Goal: Transaction & Acquisition: Purchase product/service

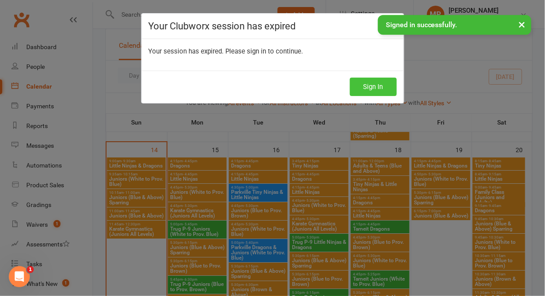
click at [376, 85] on button "Sign In" at bounding box center [373, 87] width 47 height 18
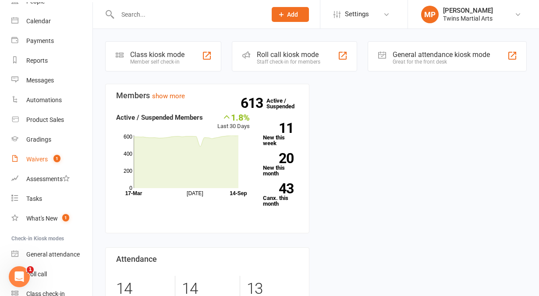
scroll to position [68, 0]
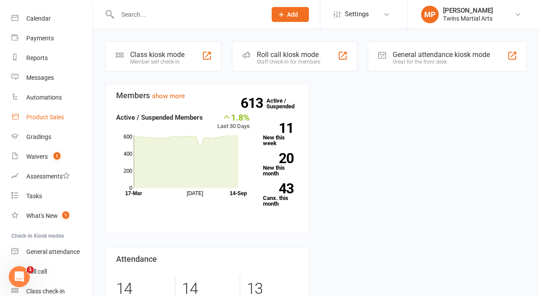
click at [46, 117] on div "Product Sales" at bounding box center [45, 116] width 38 height 7
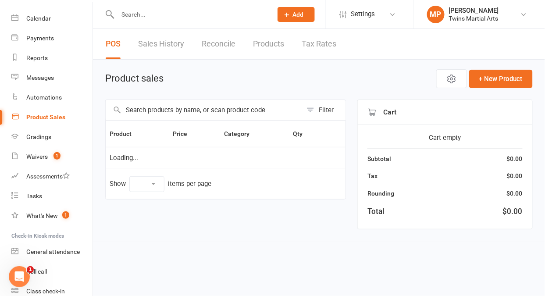
select select "10"
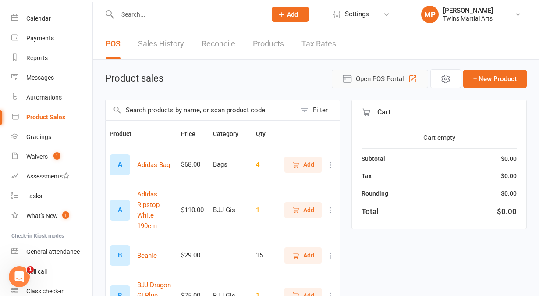
click at [406, 74] on button "Open POS Portal" at bounding box center [380, 79] width 96 height 18
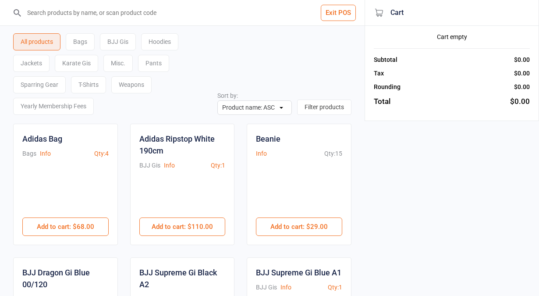
click at [54, 85] on div "Sparring Gear" at bounding box center [39, 84] width 53 height 17
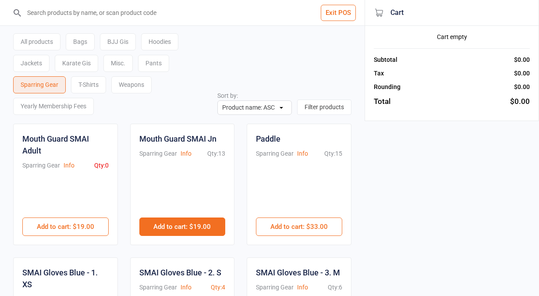
click at [210, 226] on button "Add to cart : $19.00" at bounding box center [182, 226] width 86 height 18
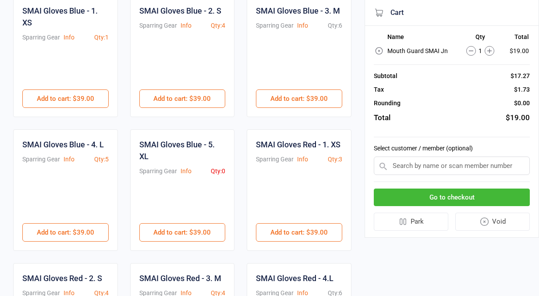
scroll to position [262, 0]
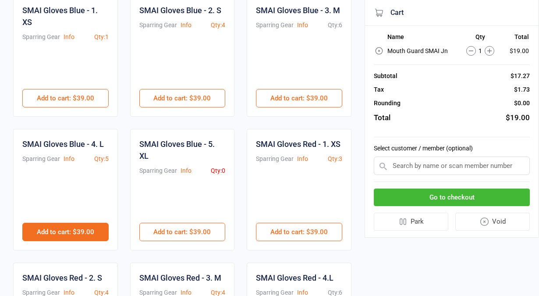
click at [78, 237] on button "Add to cart : $39.00" at bounding box center [65, 232] width 86 height 18
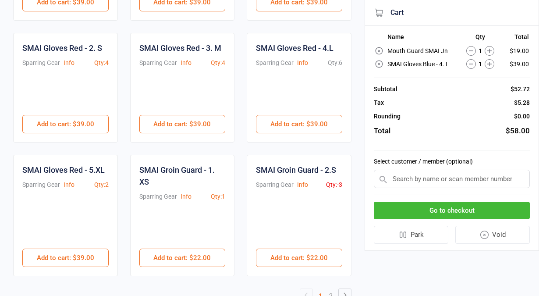
scroll to position [517, 0]
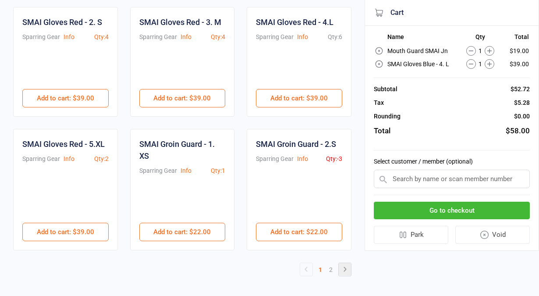
click at [343, 273] on link at bounding box center [345, 269] width 12 height 12
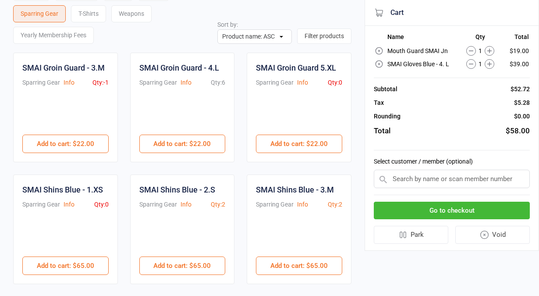
scroll to position [0, 0]
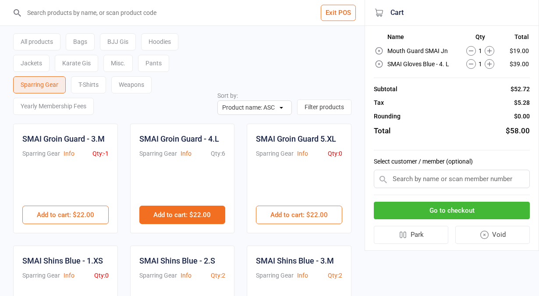
click at [201, 213] on button "Add to cart : $22.00" at bounding box center [182, 214] width 86 height 18
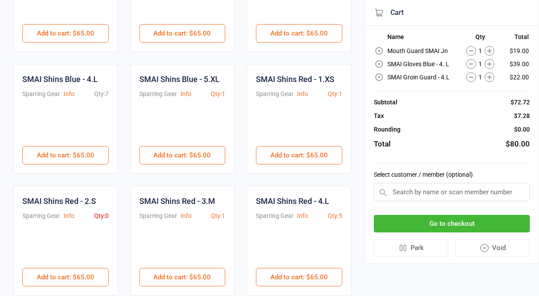
scroll to position [304, 0]
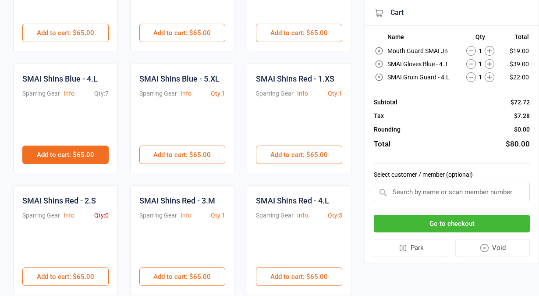
click at [86, 151] on button "Add to cart : $65.00" at bounding box center [65, 154] width 86 height 18
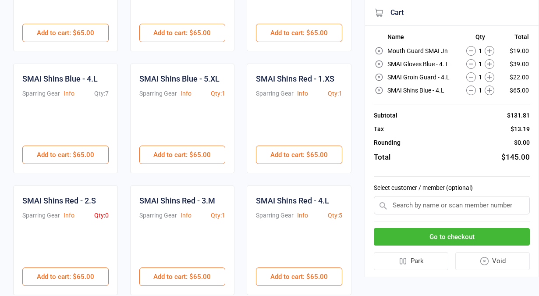
click at [445, 207] on input "text" at bounding box center [452, 205] width 156 height 18
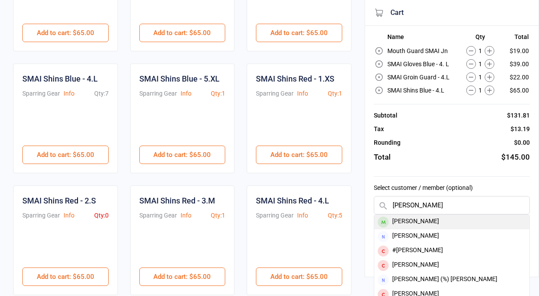
type input "[PERSON_NAME]"
click at [440, 223] on div "[PERSON_NAME]" at bounding box center [451, 222] width 155 height 14
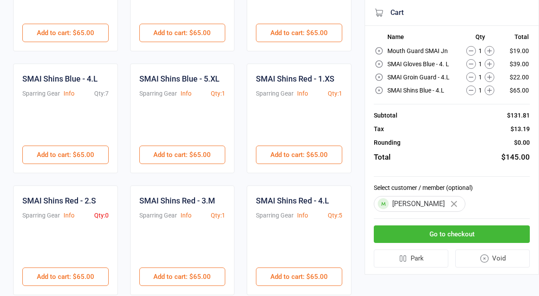
click at [453, 231] on button "Go to checkout" at bounding box center [452, 234] width 156 height 18
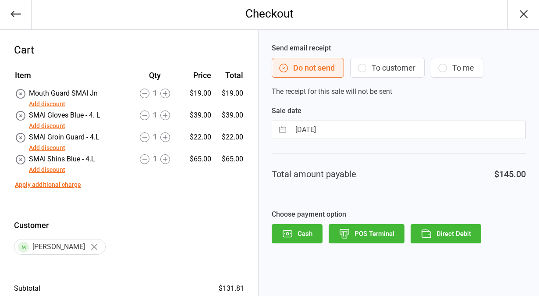
scroll to position [82, 0]
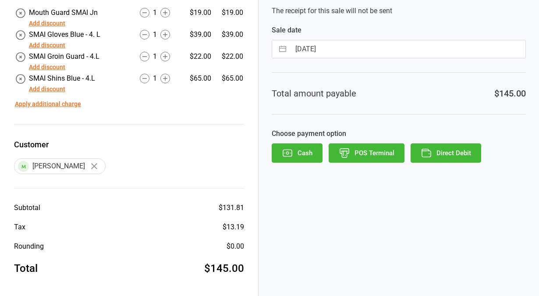
click at [389, 160] on button "POS Terminal" at bounding box center [367, 152] width 76 height 19
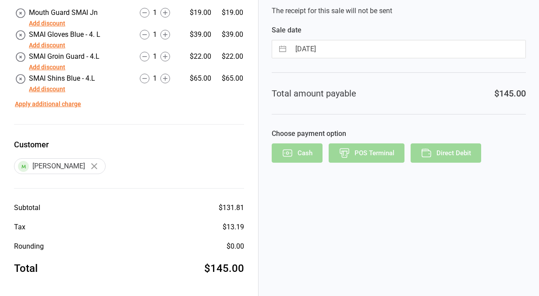
scroll to position [26, 0]
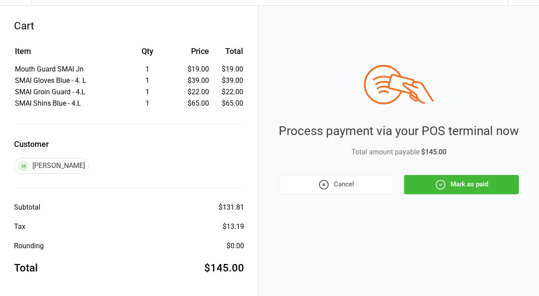
click at [459, 184] on button "Mark as paid" at bounding box center [461, 184] width 115 height 19
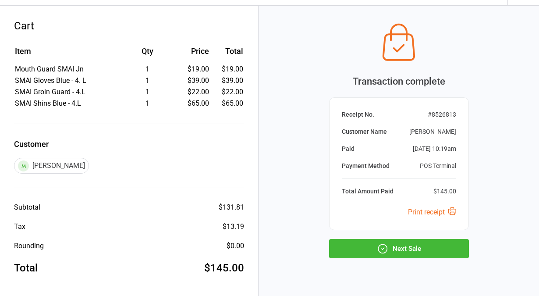
click at [431, 248] on button "Next Sale" at bounding box center [399, 248] width 140 height 19
